Goal: Task Accomplishment & Management: Use online tool/utility

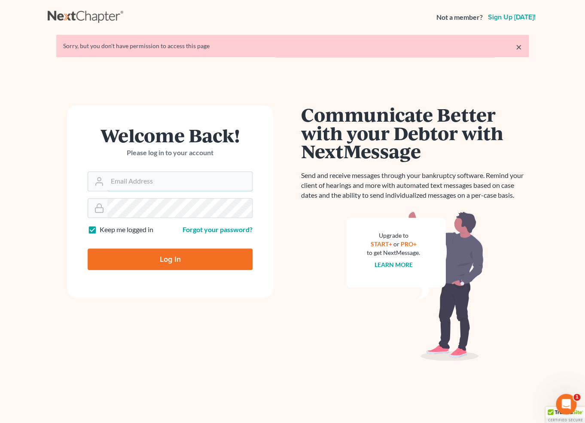
type input "tjdelpup@outlook.com"
click at [163, 259] on input "Log In" at bounding box center [170, 258] width 165 height 21
type input "Thinking..."
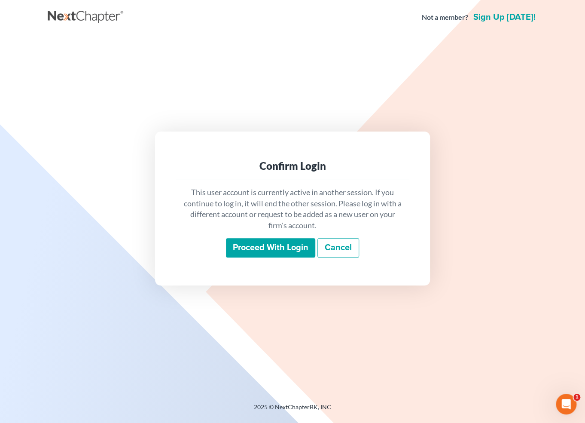
click at [271, 247] on input "Proceed with login" at bounding box center [270, 248] width 89 height 20
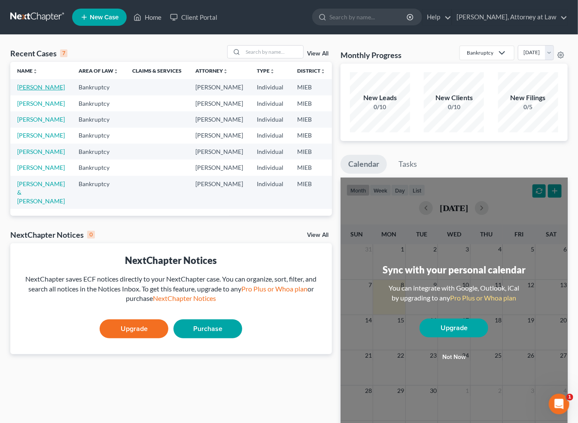
click at [31, 91] on link "MARKU, BRUNILDA" at bounding box center [41, 86] width 48 height 7
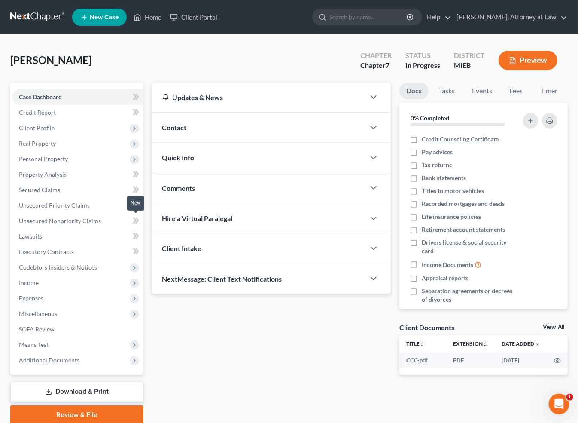
click at [137, 219] on icon at bounding box center [137, 220] width 4 height 6
click at [134, 219] on icon at bounding box center [135, 220] width 4 height 6
click at [82, 220] on span "Unsecured Nonpriority Claims" at bounding box center [60, 220] width 82 height 7
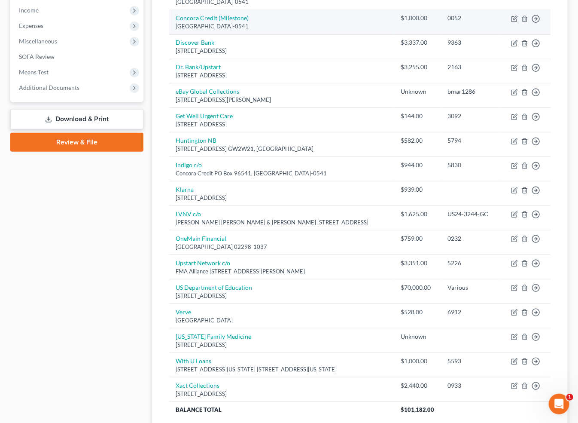
scroll to position [342, 0]
